Goal: Navigation & Orientation: Find specific page/section

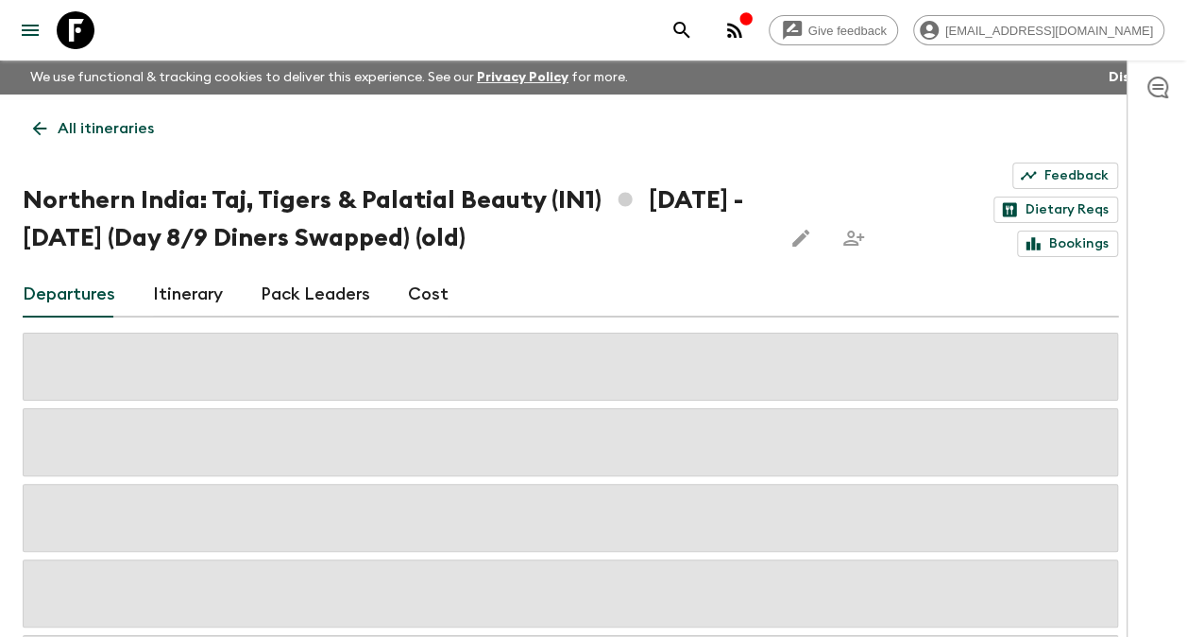
click at [72, 124] on p "All itineraries" at bounding box center [106, 128] width 96 height 23
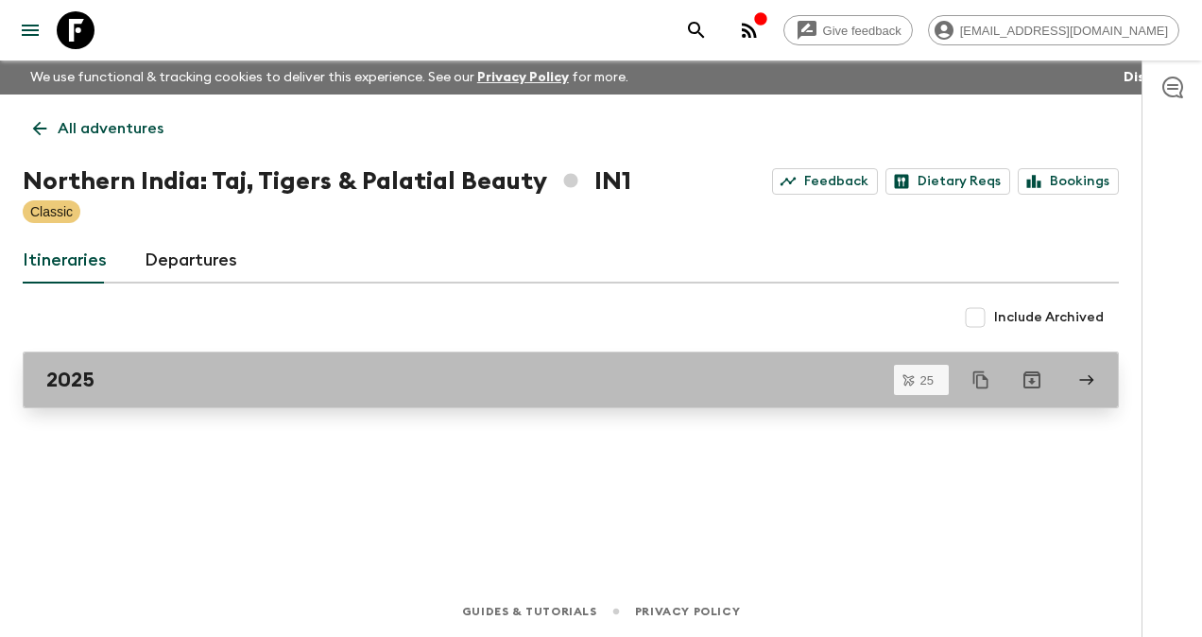
click at [53, 384] on h2 "2025" at bounding box center [70, 379] width 48 height 25
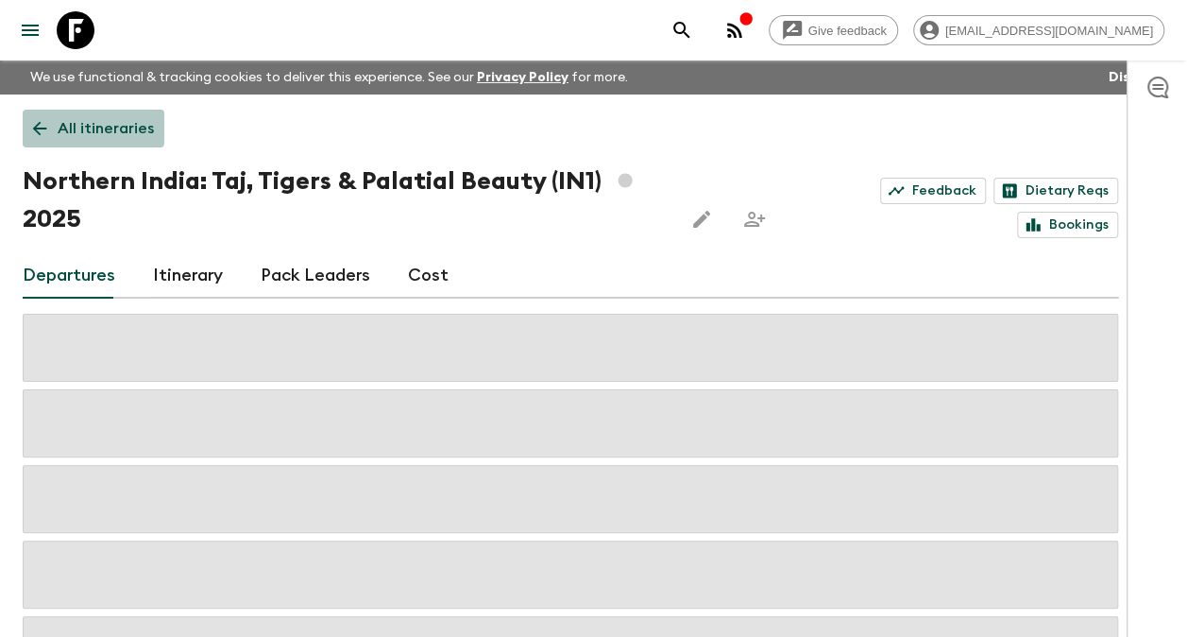
click at [54, 123] on link "All itineraries" at bounding box center [94, 129] width 142 height 38
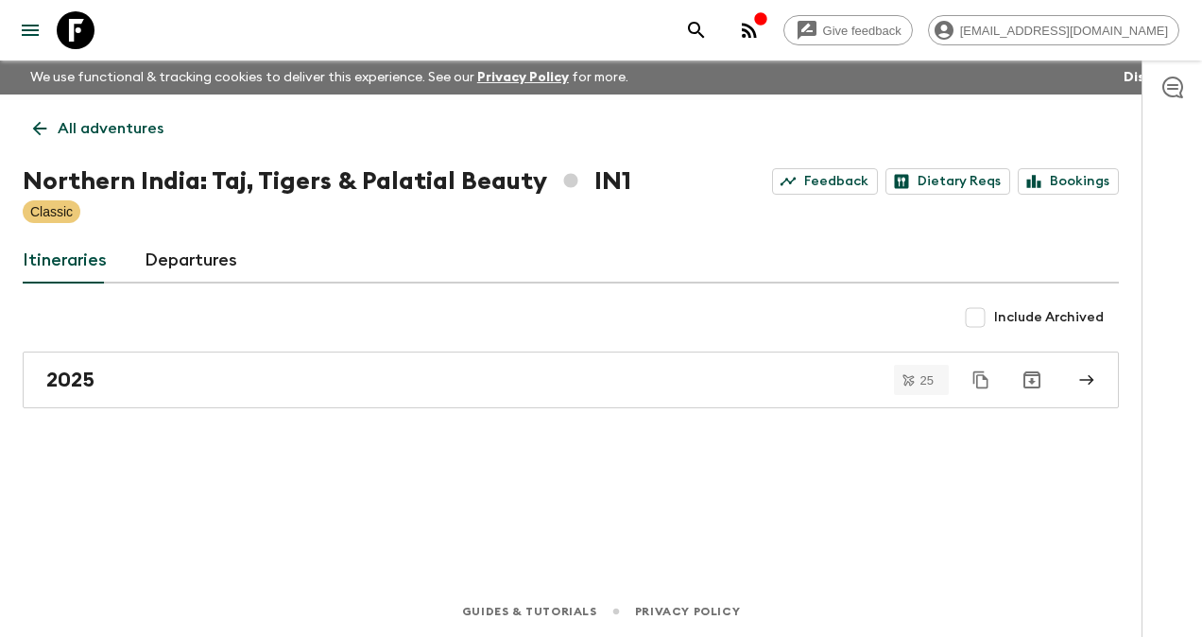
click at [54, 123] on link "All adventures" at bounding box center [98, 129] width 151 height 38
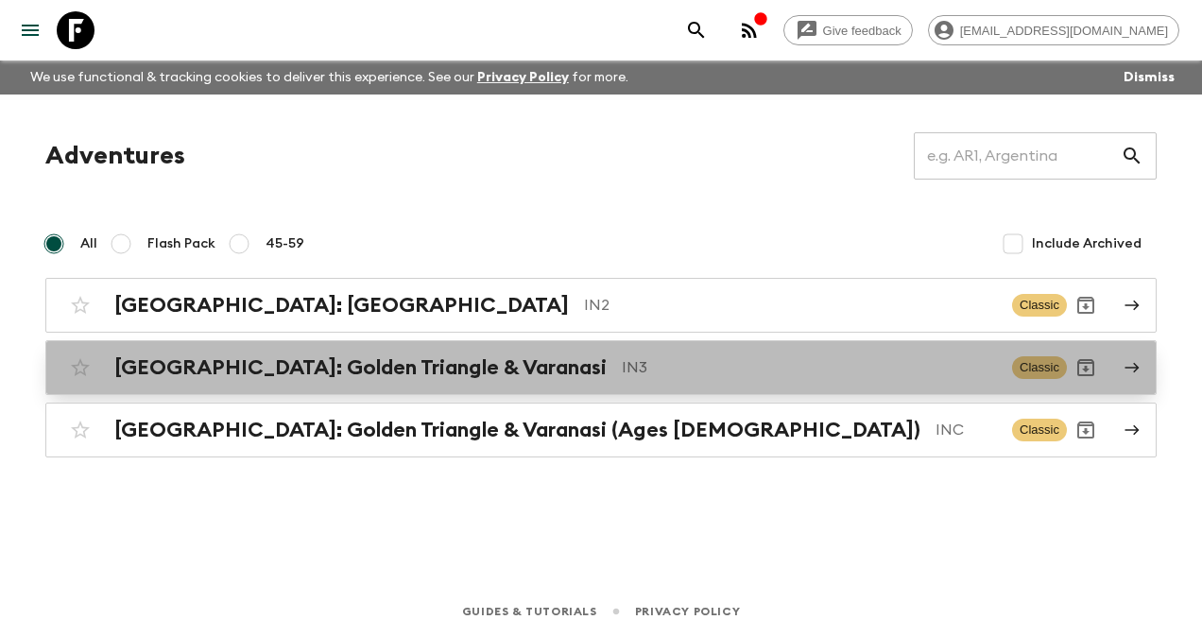
click at [302, 367] on h2 "[GEOGRAPHIC_DATA]: Golden Triangle & Varanasi" at bounding box center [360, 367] width 492 height 25
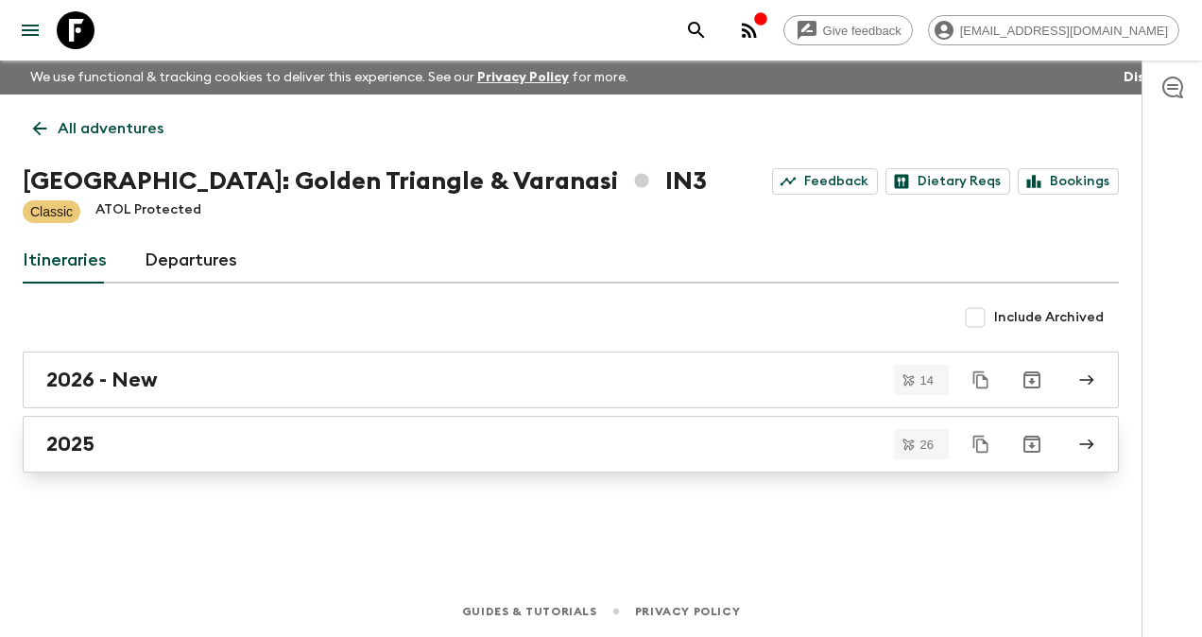
click at [120, 452] on div "2025" at bounding box center [552, 444] width 1013 height 25
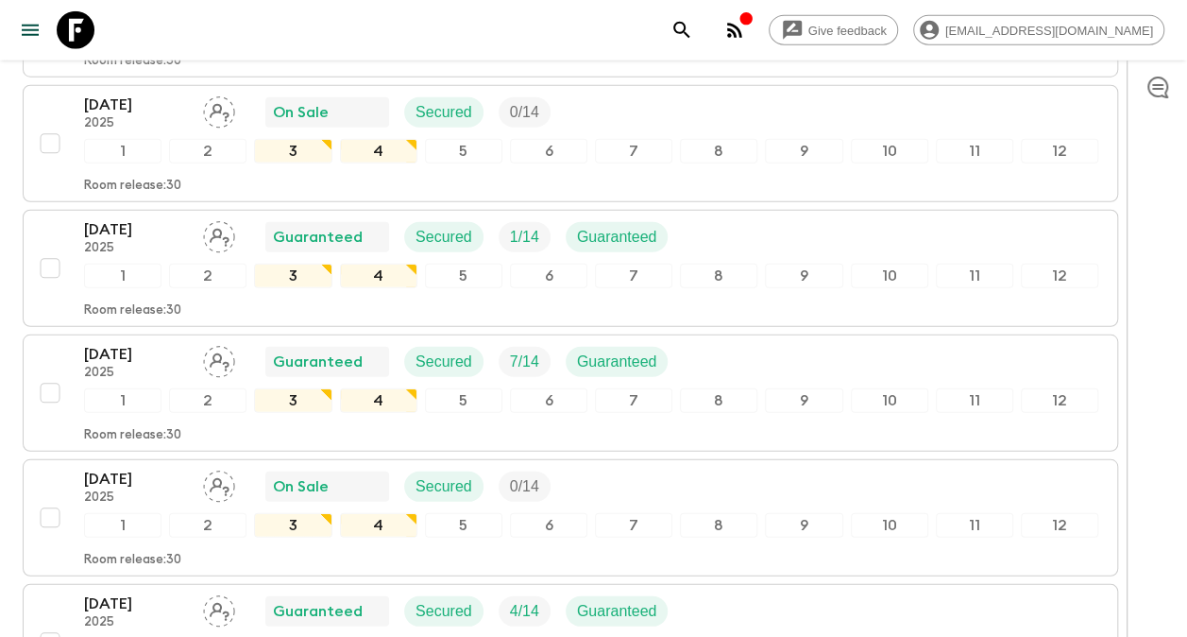
scroll to position [2448, 0]
